Goal: Task Accomplishment & Management: Use online tool/utility

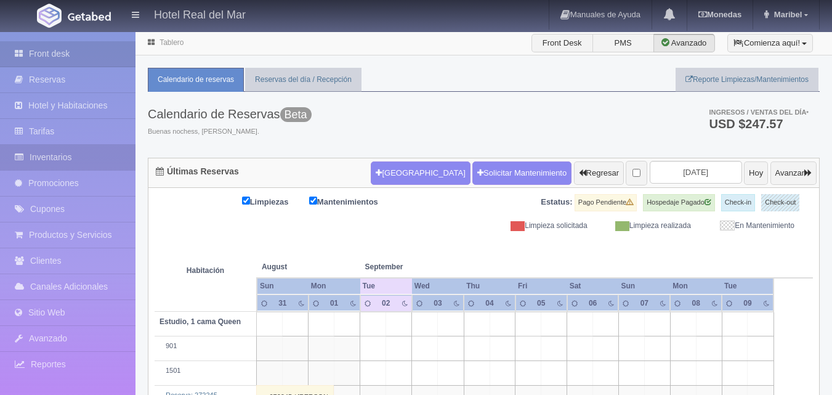
click at [62, 156] on link "Inventarios" at bounding box center [67, 157] width 135 height 25
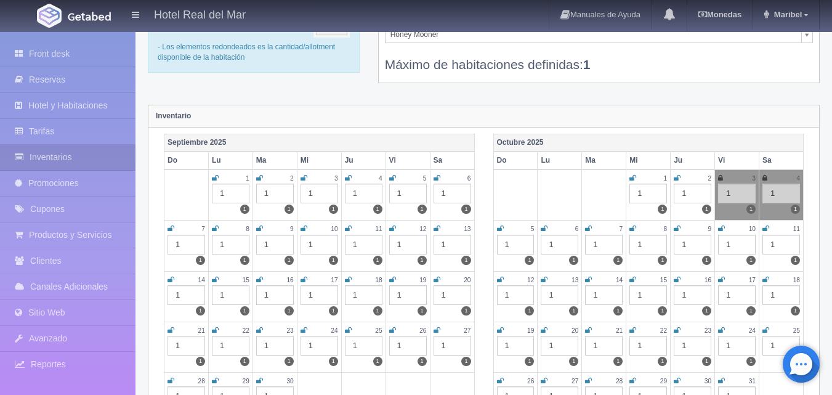
scroll to position [62, 0]
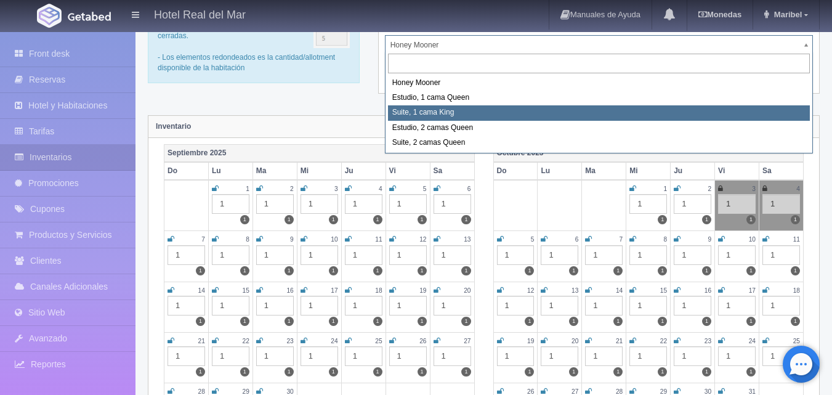
select select "2269"
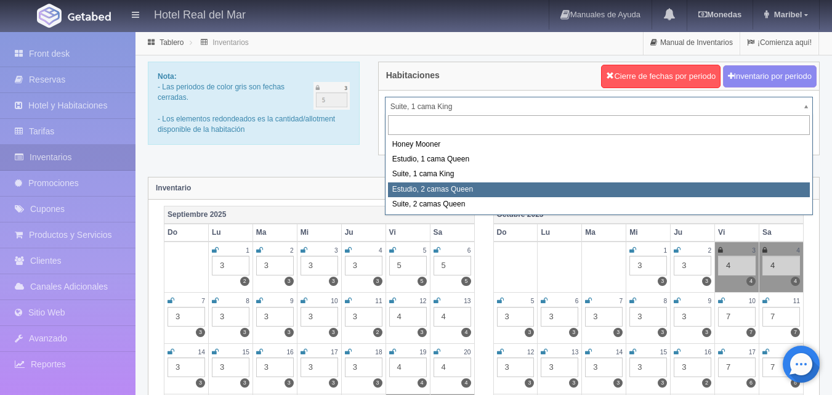
select select "2270"
